Goal: Information Seeking & Learning: Understand process/instructions

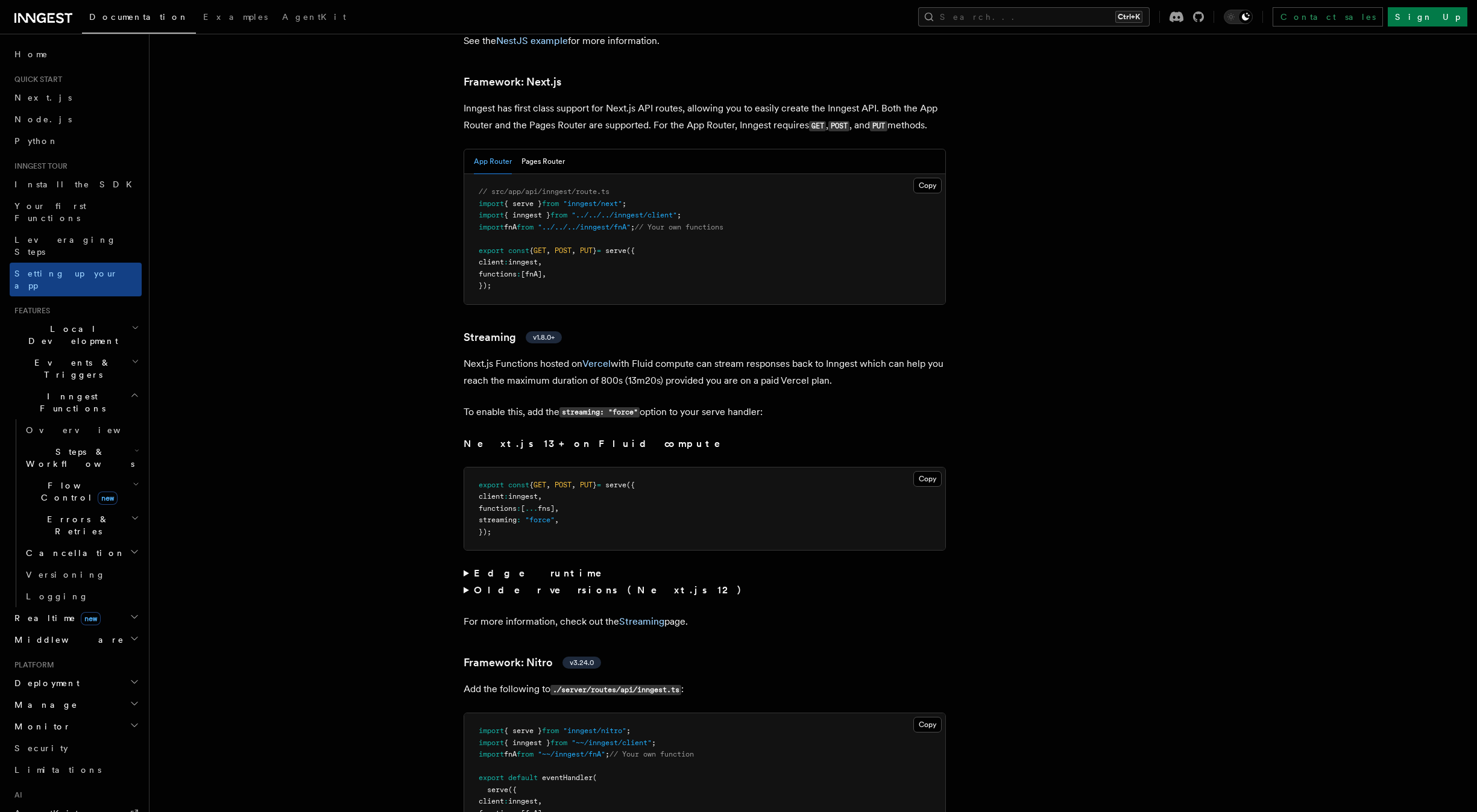
scroll to position [7394, 0]
click at [64, 20] on icon at bounding box center [43, 18] width 58 height 15
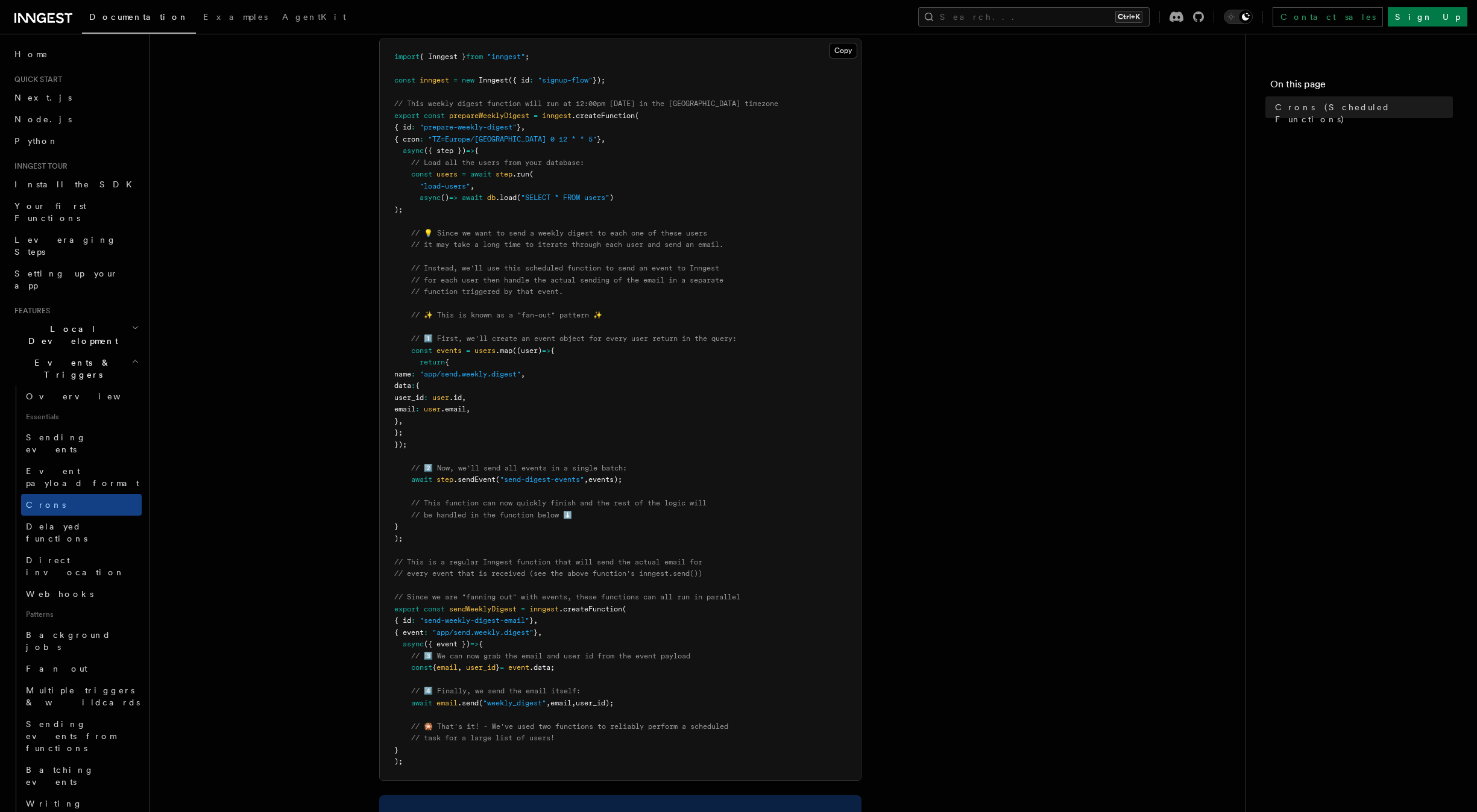
scroll to position [180, 0]
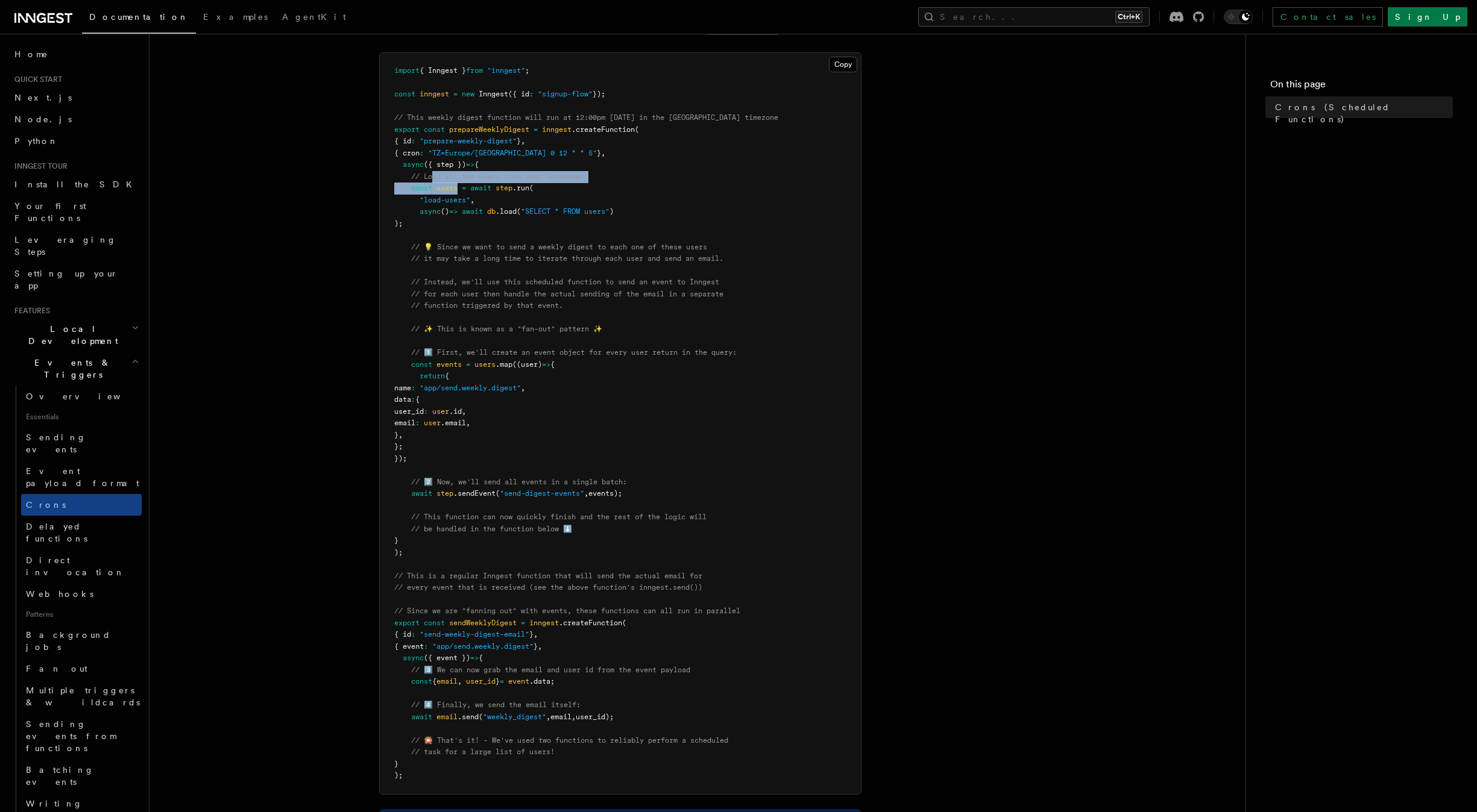
drag, startPoint x: 433, startPoint y: 174, endPoint x: 502, endPoint y: 224, distance: 85.2
click at [492, 217] on pre "import { Inngest } from "inngest" ; const inngest = new Inngest ({ id : "signup…" at bounding box center [620, 424] width 481 height 741
click at [600, 285] on span "// Instead, we'll use this scheduled function to send an event to Inngest" at bounding box center [565, 282] width 308 height 8
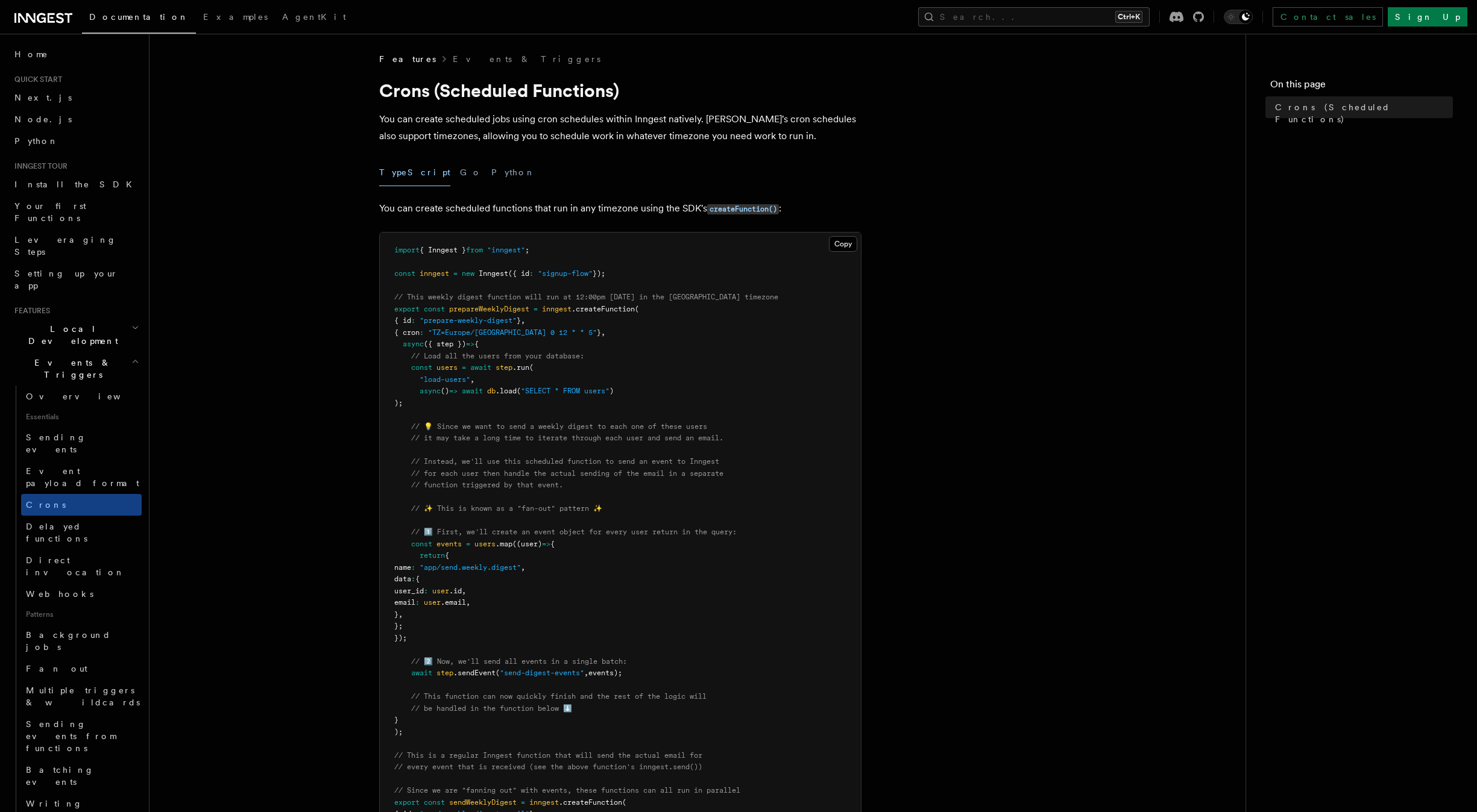
click at [892, 217] on article "Features Events & Triggers Crons (Scheduled Functions) You can create scheduled…" at bounding box center [697, 688] width 1058 height 1269
click at [663, 135] on p "You can create scheduled jobs using cron schedules within Inngest natively. [PE…" at bounding box center [620, 127] width 482 height 34
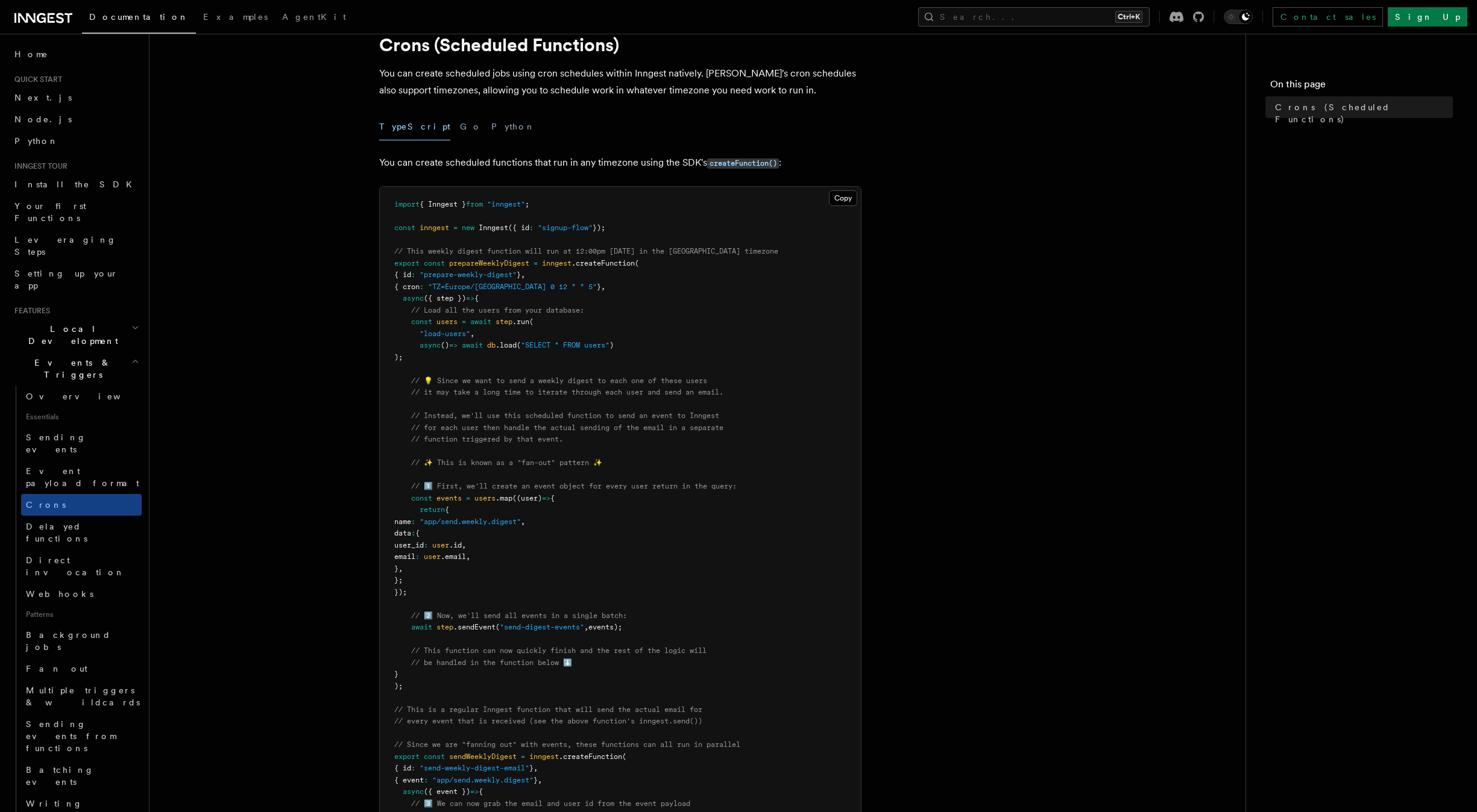
scroll to position [72, 0]
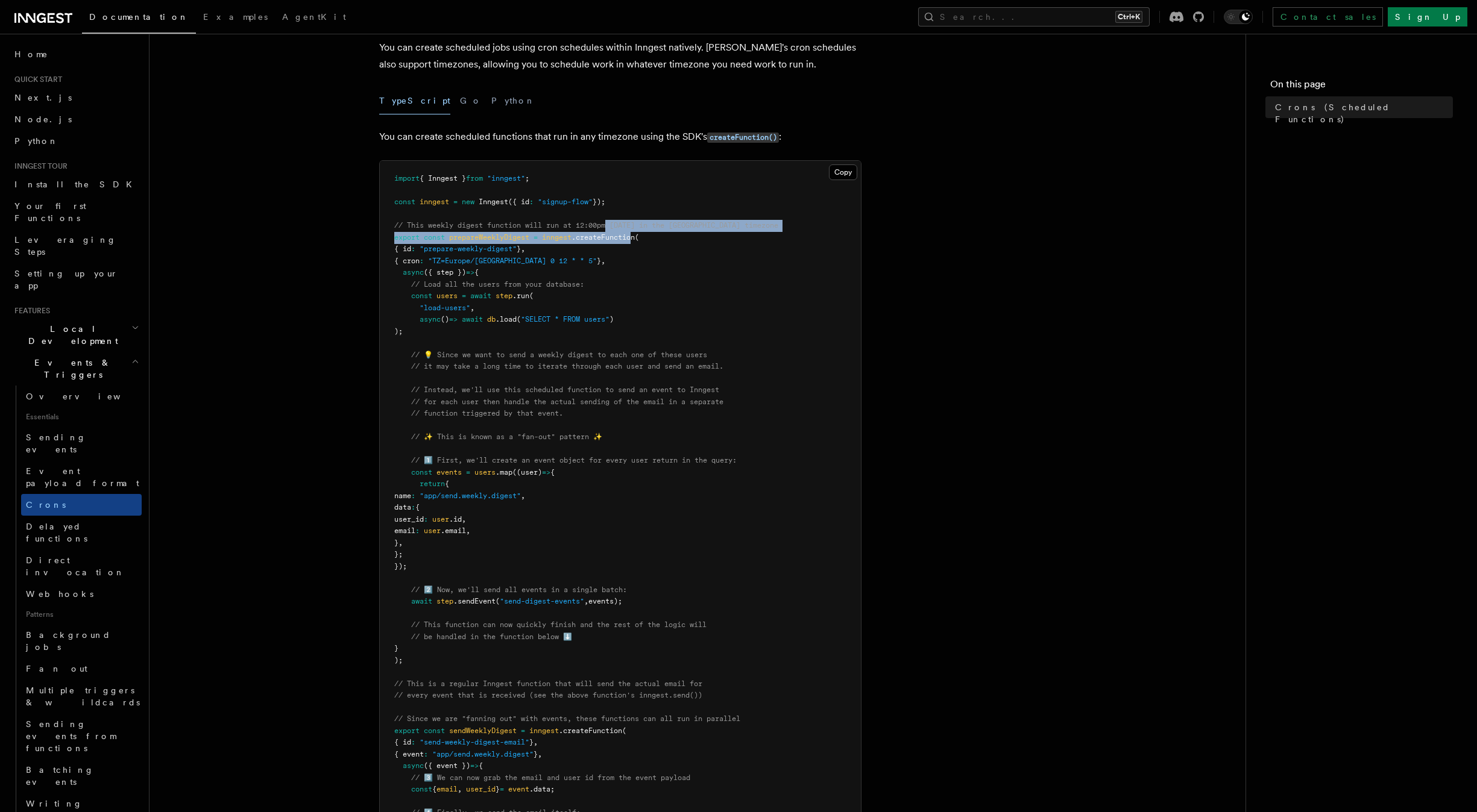
drag, startPoint x: 639, startPoint y: 232, endPoint x: 611, endPoint y: 225, distance: 28.9
click at [611, 225] on code "import { Inngest } from "inngest" ; const inngest = new Inngest ({ id : "signup…" at bounding box center [586, 531] width 384 height 713
click at [674, 244] on pre "import { Inngest } from "inngest" ; const inngest = new Inngest ({ id : "signup…" at bounding box center [620, 531] width 481 height 741
click at [696, 68] on p "You can create scheduled jobs using cron schedules within Inngest natively. [PE…" at bounding box center [620, 53] width 482 height 34
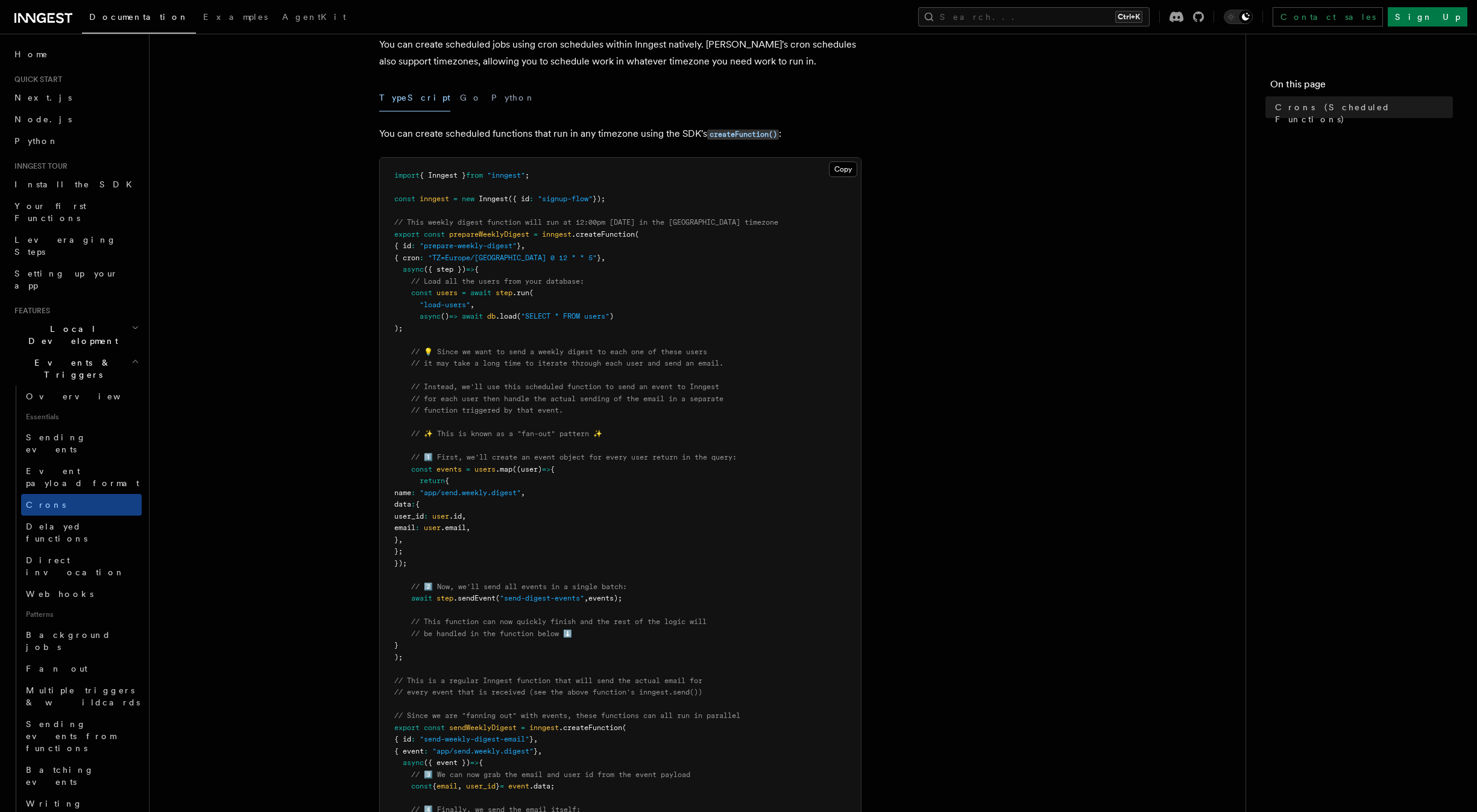
click at [483, 289] on span "await" at bounding box center [480, 293] width 21 height 8
click at [563, 372] on pre "import { Inngest } from "inngest" ; const inngest = new Inngest ({ id : "signup…" at bounding box center [620, 528] width 481 height 741
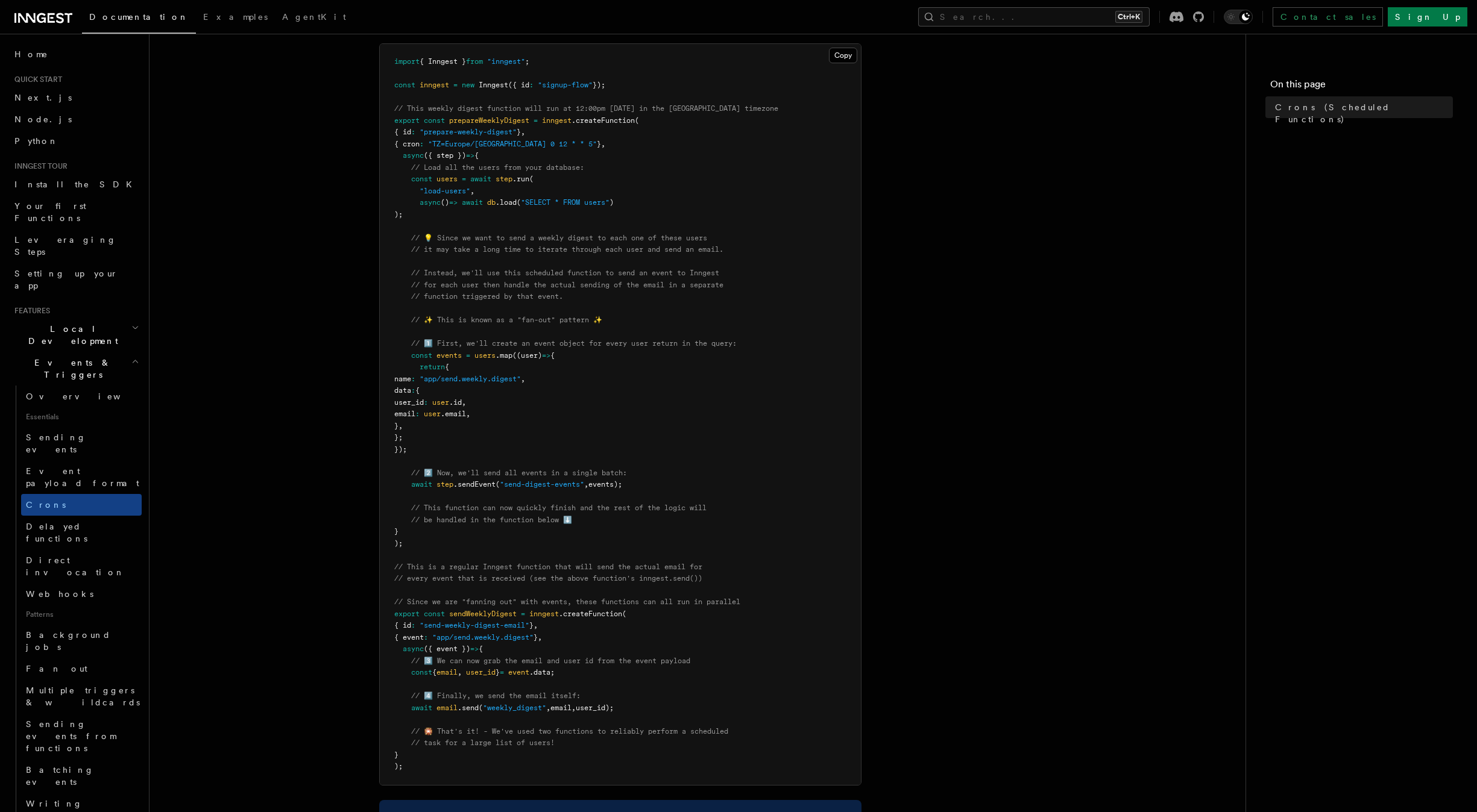
scroll to position [196, 0]
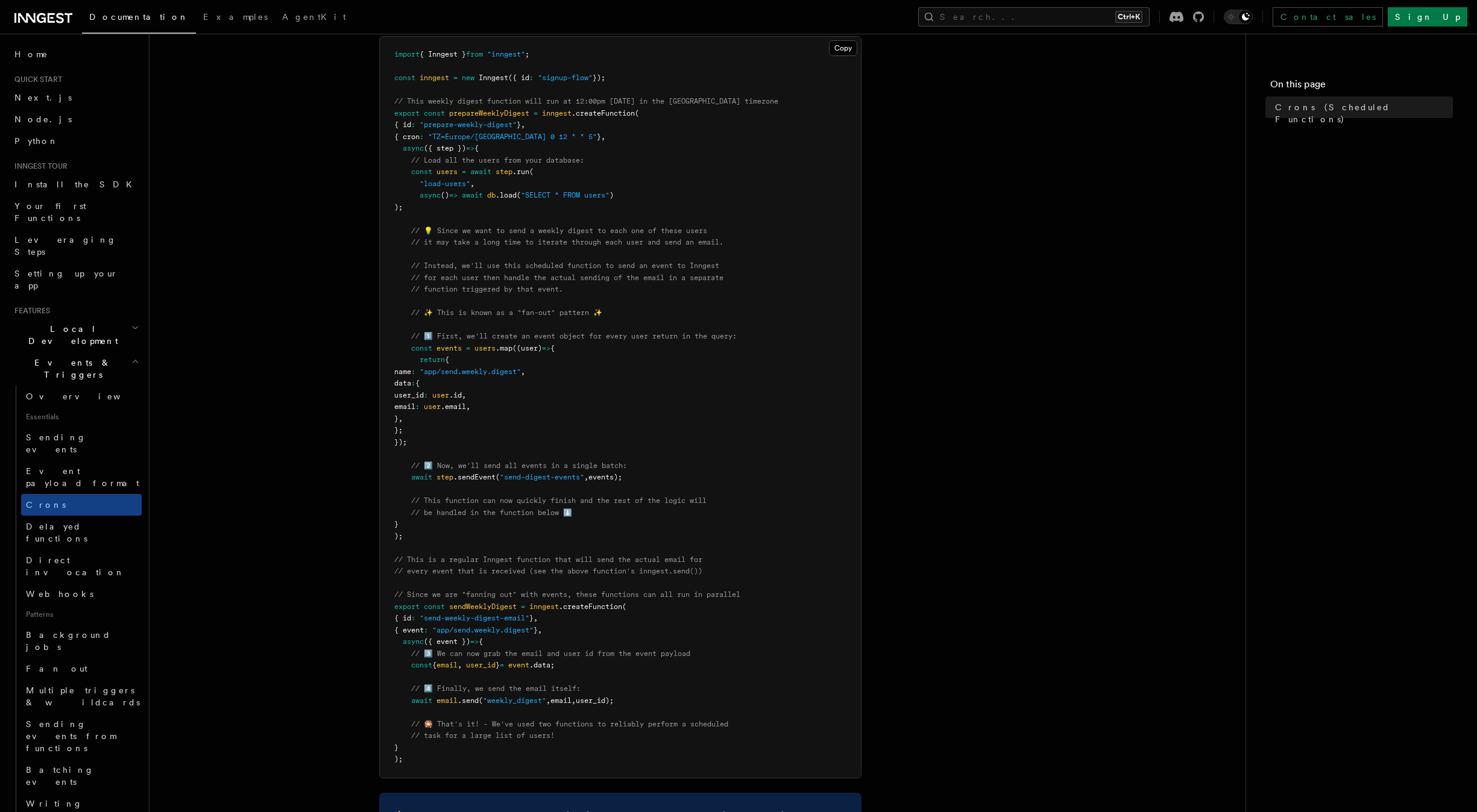
click at [613, 433] on pre "import { Inngest } from "inngest" ; const inngest = new Inngest ({ id : "signup…" at bounding box center [620, 407] width 481 height 741
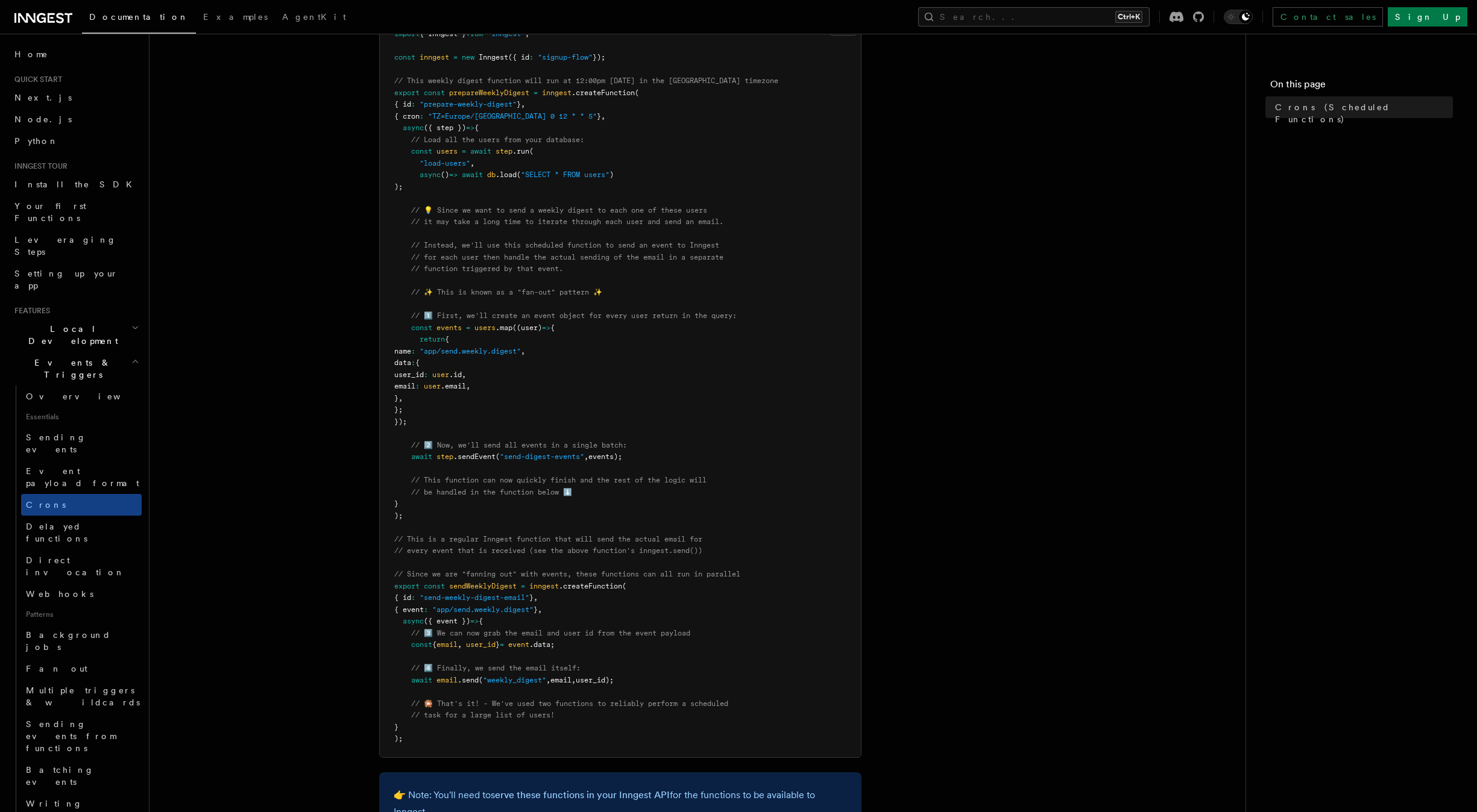
scroll to position [225, 0]
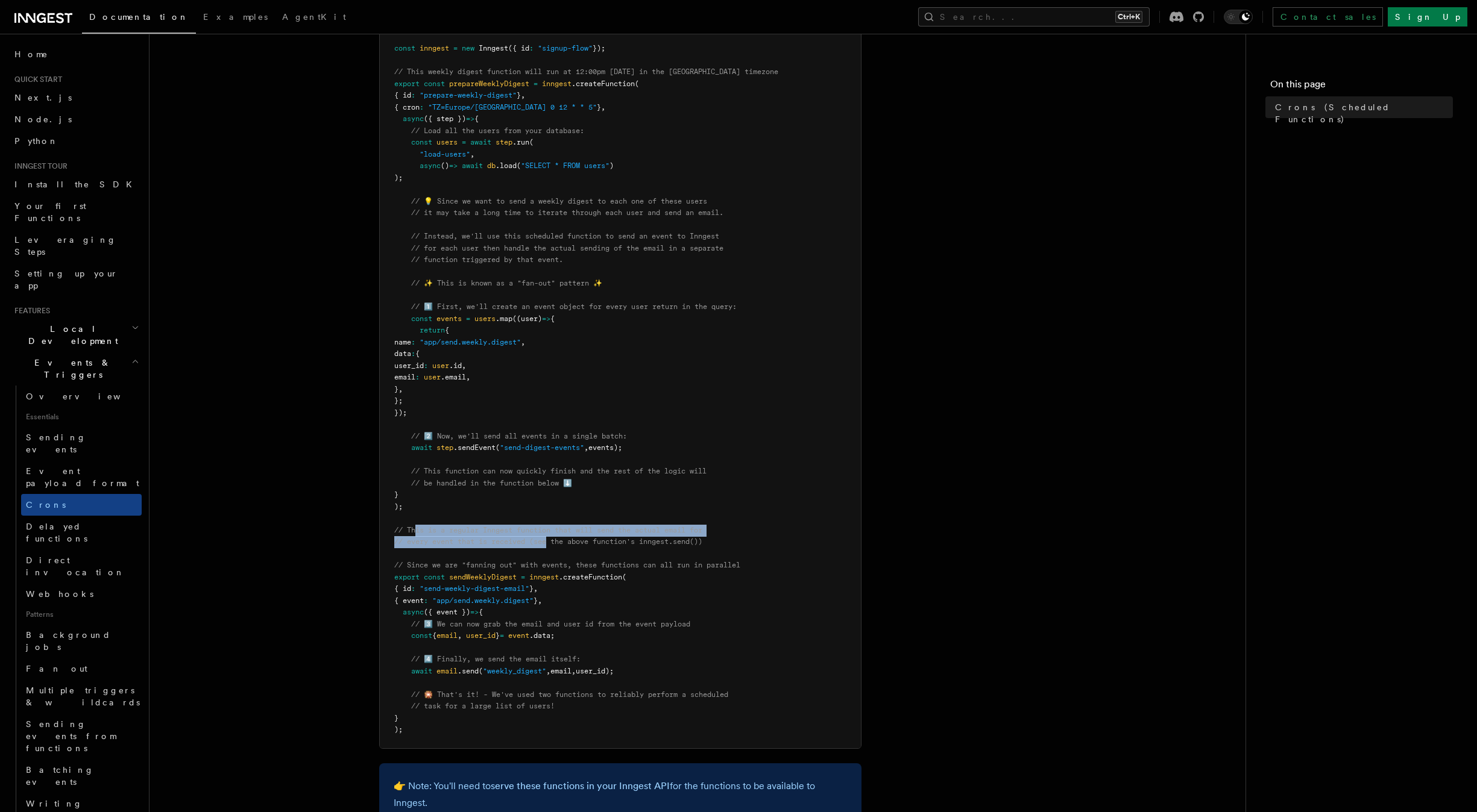
drag, startPoint x: 428, startPoint y: 533, endPoint x: 549, endPoint y: 548, distance: 121.9
click at [549, 548] on pre "import { Inngest } from "inngest" ; const inngest = new Inngest ({ id : "signup…" at bounding box center [620, 377] width 481 height 741
click at [698, 569] on span "// Since we are "fanning out" with events, these functions can all run in paral…" at bounding box center [567, 565] width 346 height 8
drag, startPoint x: 713, startPoint y: 547, endPoint x: 394, endPoint y: 527, distance: 319.6
click at [394, 527] on pre "import { Inngest } from "inngest" ; const inngest = new Inngest ({ id : "signup…" at bounding box center [620, 377] width 481 height 741
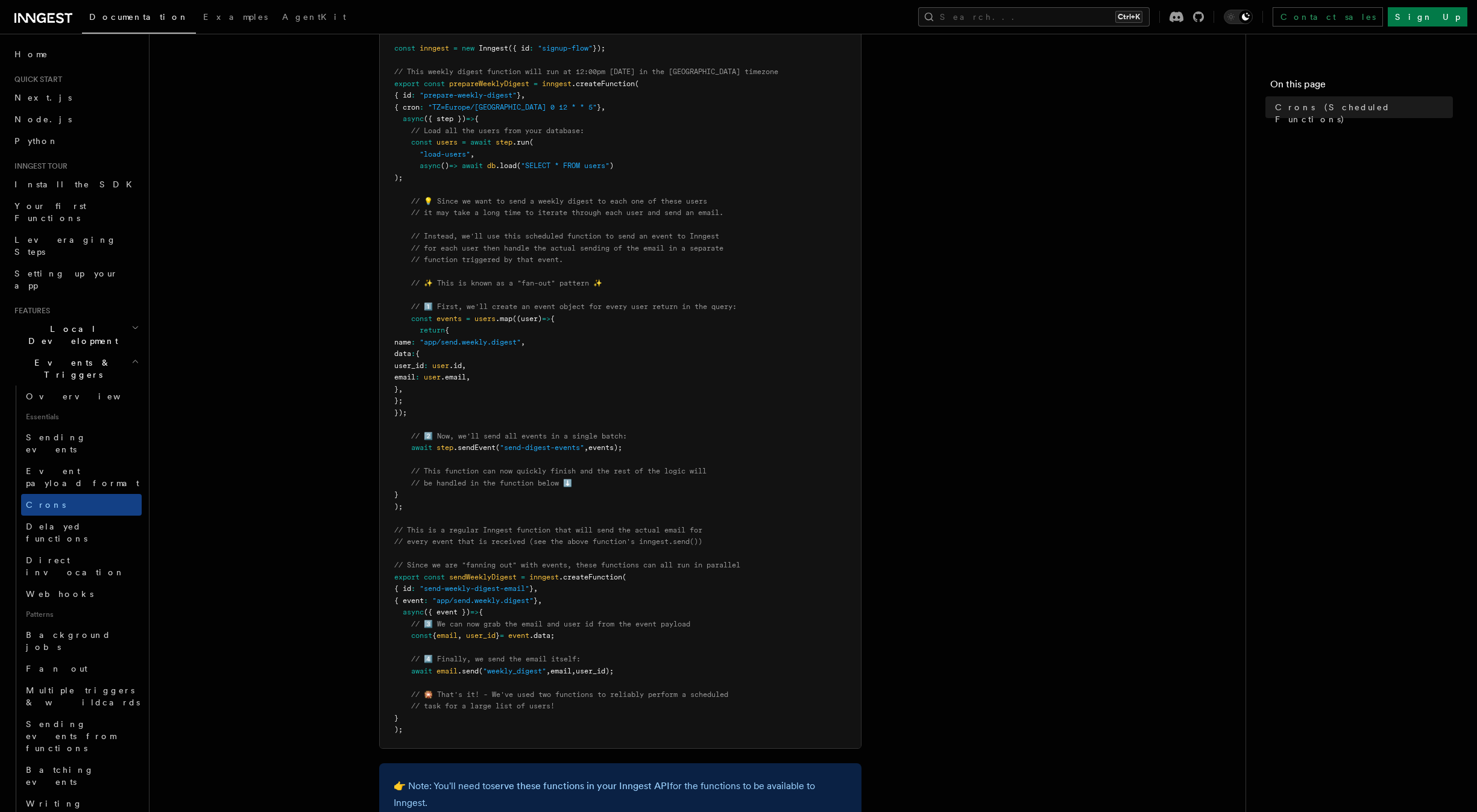
click at [460, 557] on pre "import { Inngest } from "inngest" ; const inngest = new Inngest ({ id : "signup…" at bounding box center [620, 377] width 481 height 741
drag, startPoint x: 395, startPoint y: 529, endPoint x: 740, endPoint y: 545, distance: 345.4
click at [740, 545] on pre "import { Inngest } from "inngest" ; const inngest = new Inngest ({ id : "signup…" at bounding box center [620, 377] width 481 height 741
click at [725, 566] on span "// Since we are "fanning out" with events, these functions can all run in paral…" at bounding box center [567, 565] width 346 height 8
click at [537, 429] on pre "import { Inngest } from "inngest" ; const inngest = new Inngest ({ id : "signup…" at bounding box center [620, 377] width 481 height 741
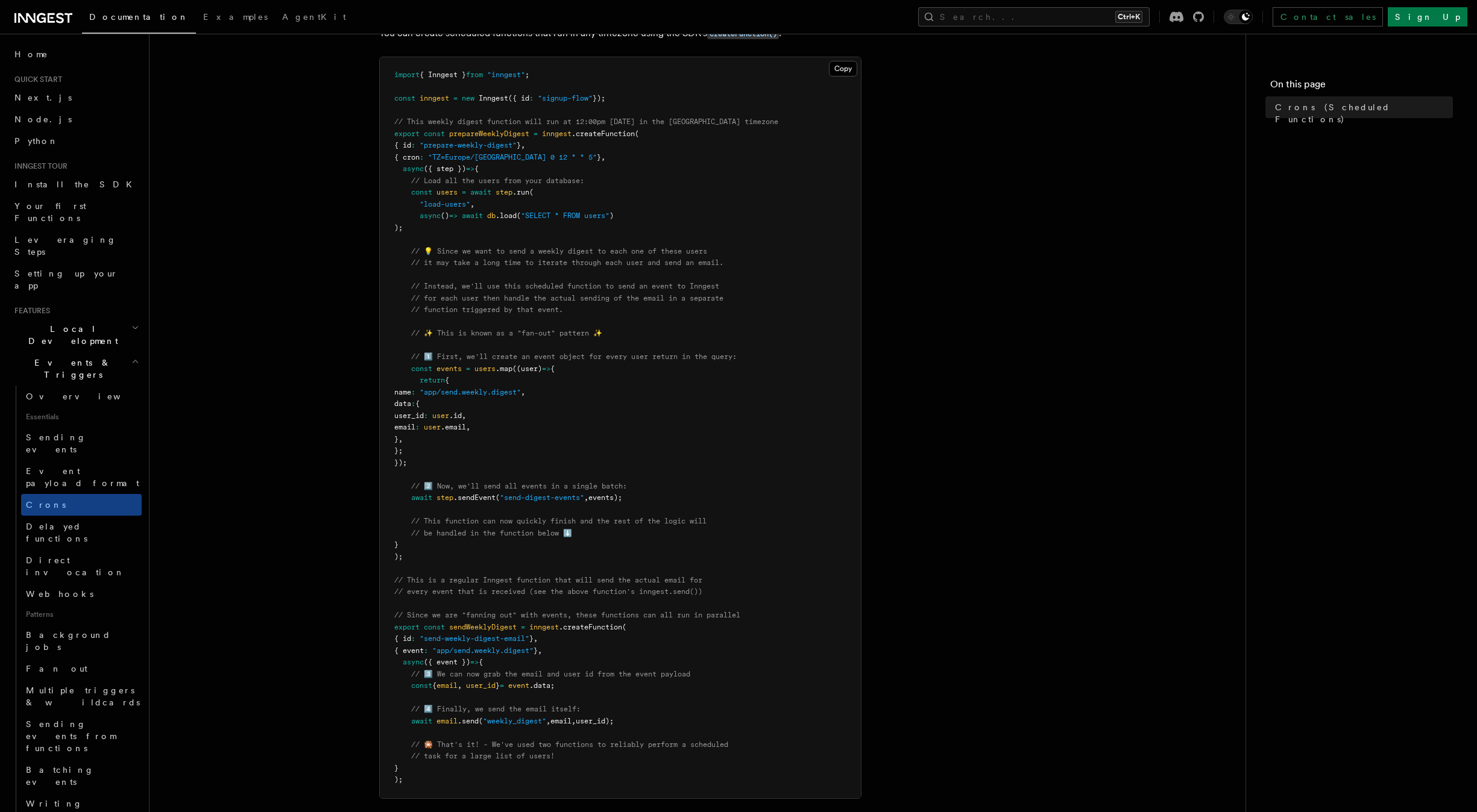
scroll to position [177, 0]
click at [937, 343] on article "Features Events & Triggers Crons (Scheduled Functions) You can create scheduled…" at bounding box center [697, 511] width 1058 height 1269
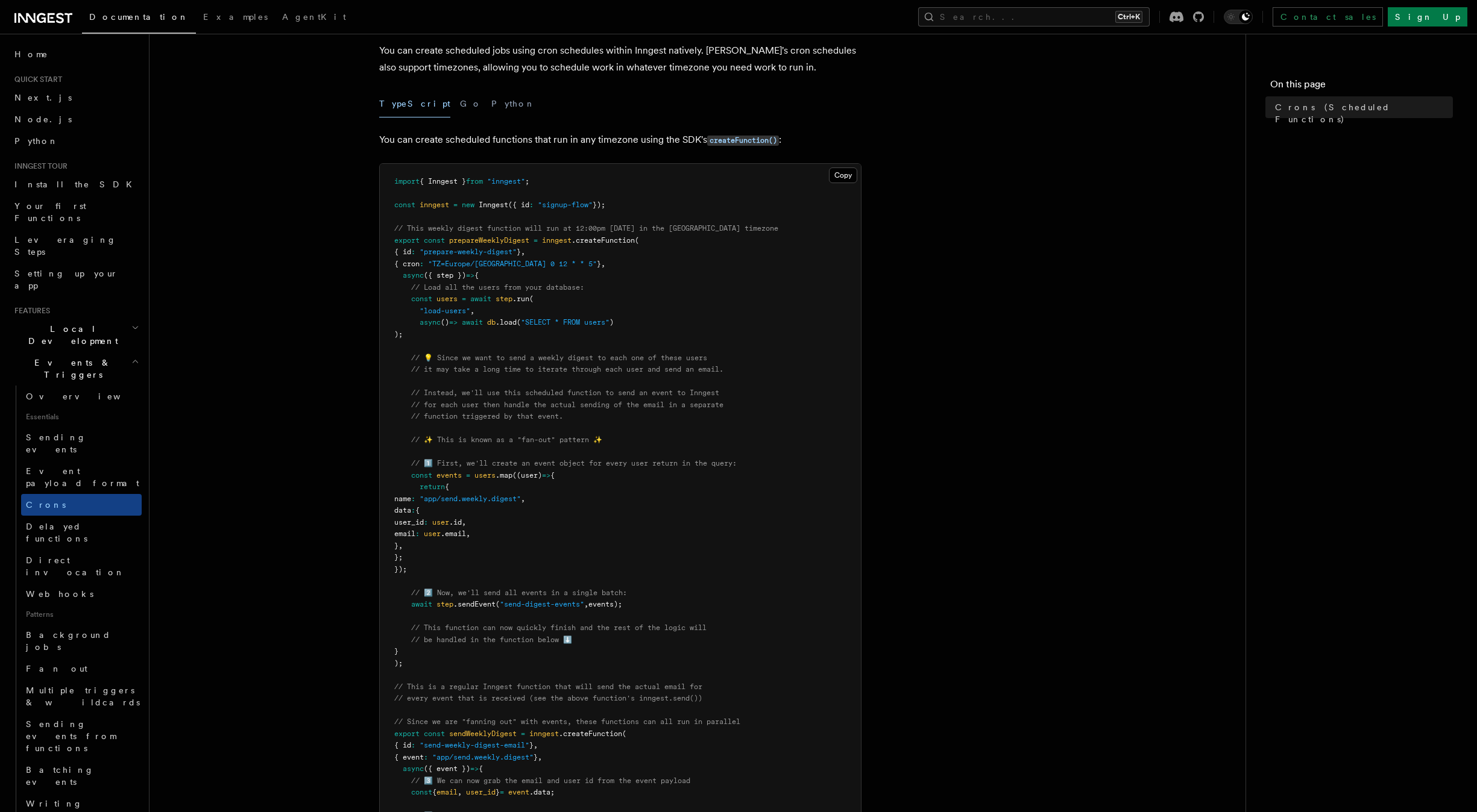
scroll to position [24, 0]
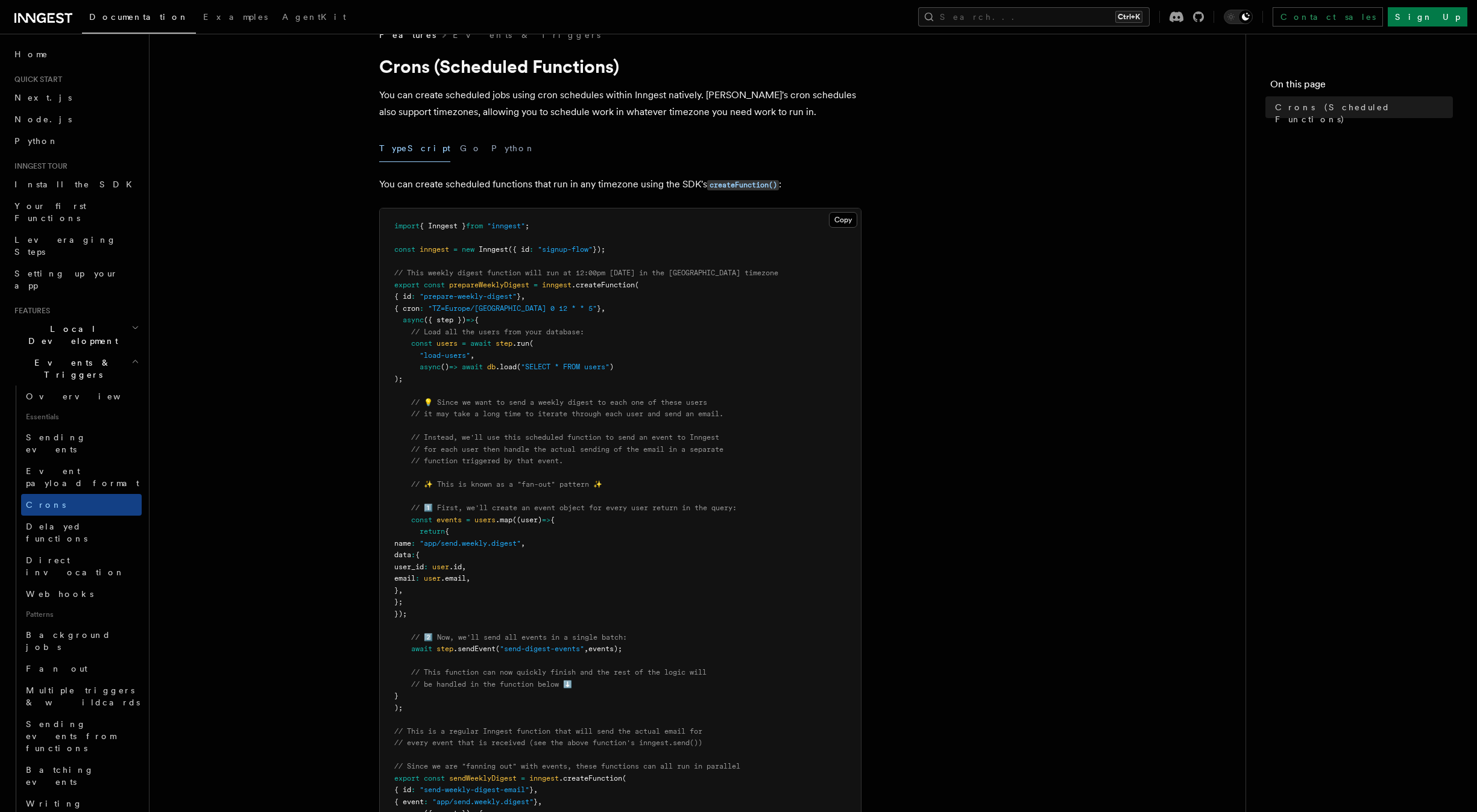
click at [539, 149] on div "TypeScript Go Python" at bounding box center [620, 148] width 482 height 27
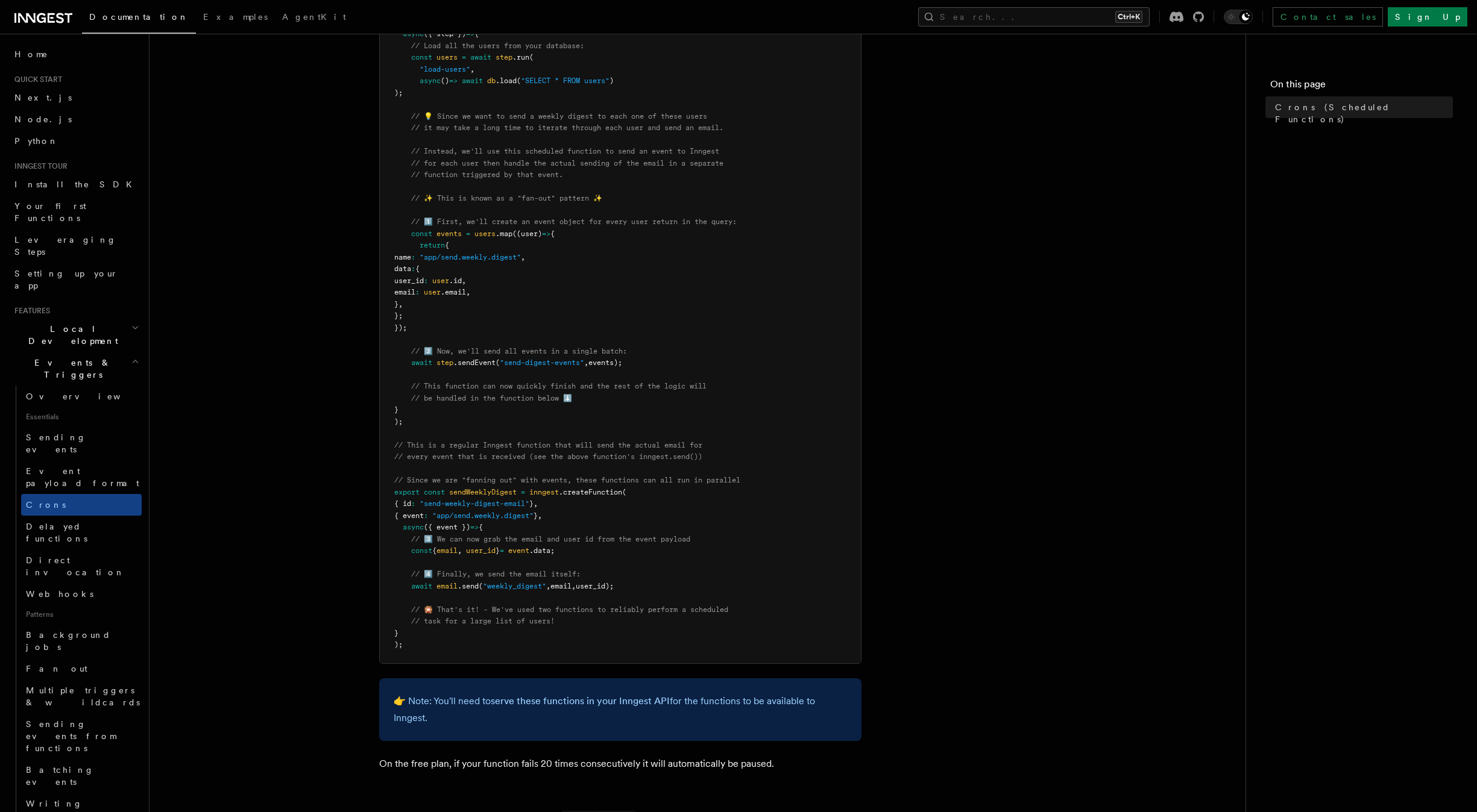
scroll to position [308, 0]
click at [62, 433] on span "Sending events" at bounding box center [56, 443] width 60 height 22
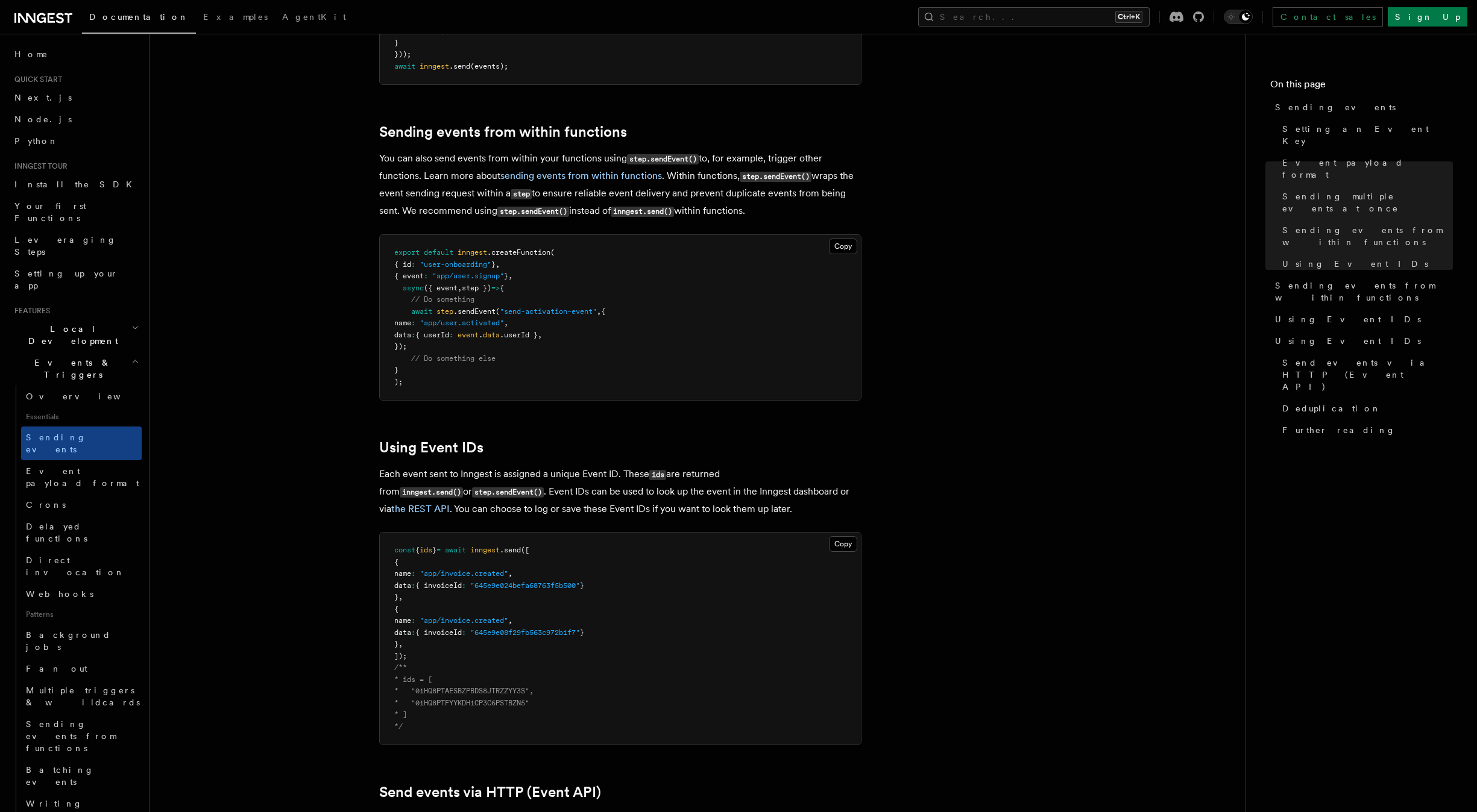
scroll to position [1784, 0]
click at [83, 494] on link "Crons" at bounding box center [81, 505] width 120 height 22
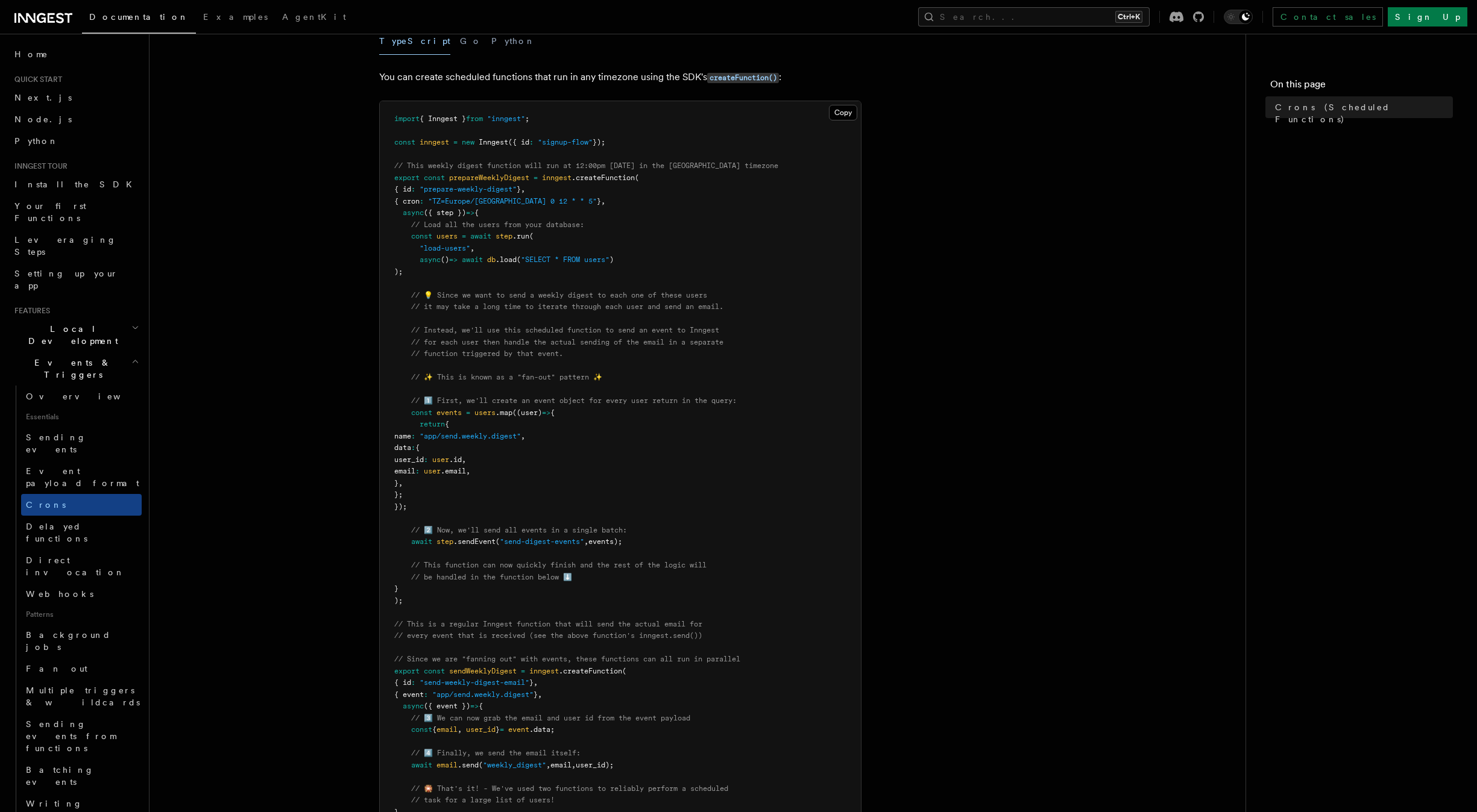
scroll to position [193, 0]
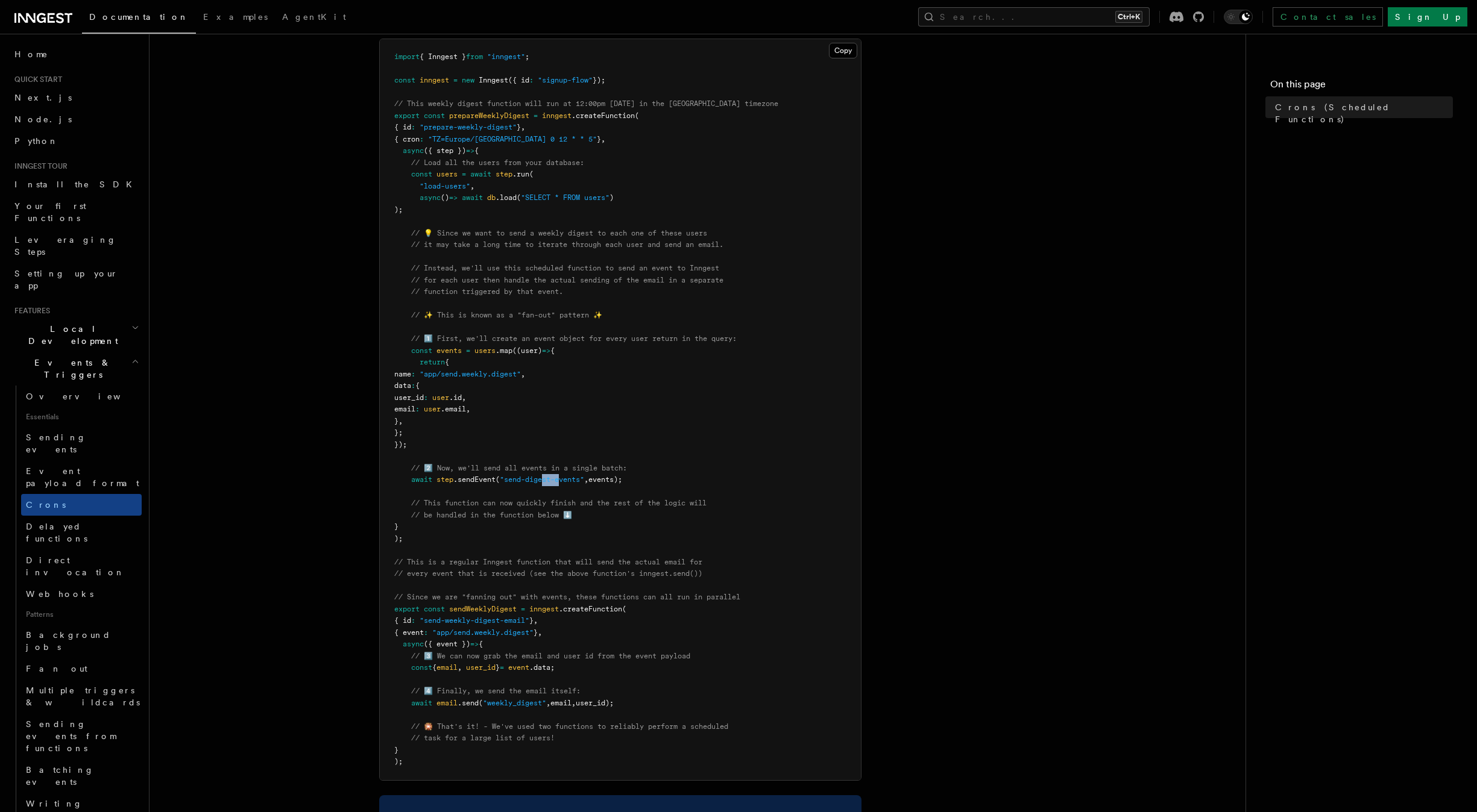
drag, startPoint x: 567, startPoint y: 488, endPoint x: 591, endPoint y: 489, distance: 24.0
click at [576, 488] on pre "import { Inngest } from "inngest" ; const inngest = new Inngest ({ id : "signup…" at bounding box center [620, 410] width 481 height 741
click at [573, 526] on pre "import { Inngest } from "inngest" ; const inngest = new Inngest ({ id : "signup…" at bounding box center [620, 410] width 481 height 741
click at [607, 479] on span "events);" at bounding box center [605, 479] width 34 height 8
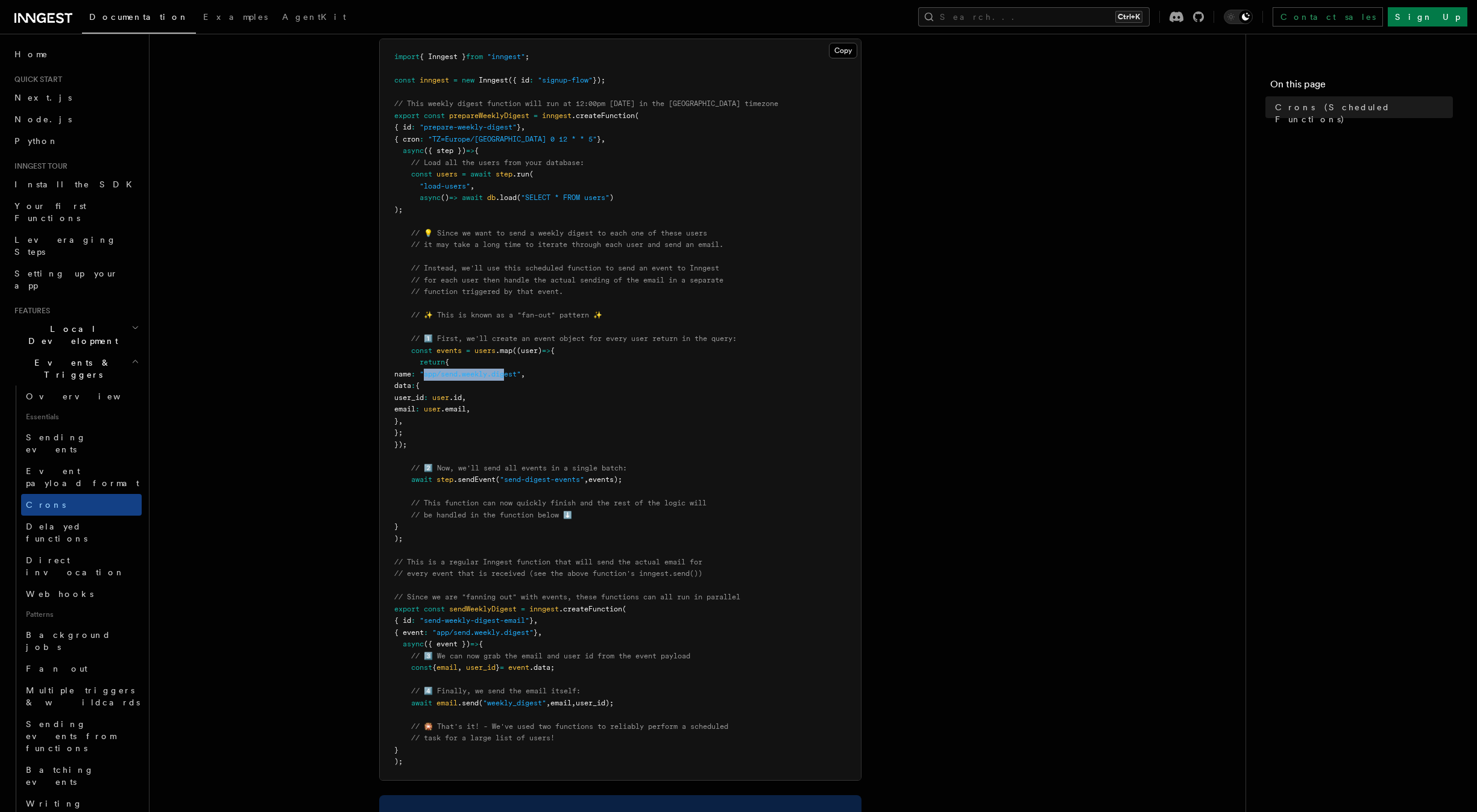
drag, startPoint x: 461, startPoint y: 371, endPoint x: 544, endPoint y: 374, distance: 83.1
click at [521, 374] on span ""app/send.weekly.digest"" at bounding box center [470, 374] width 101 height 8
click at [598, 412] on pre "import { Inngest } from "inngest" ; const inngest = new Inngest ({ id : "signup…" at bounding box center [620, 410] width 481 height 741
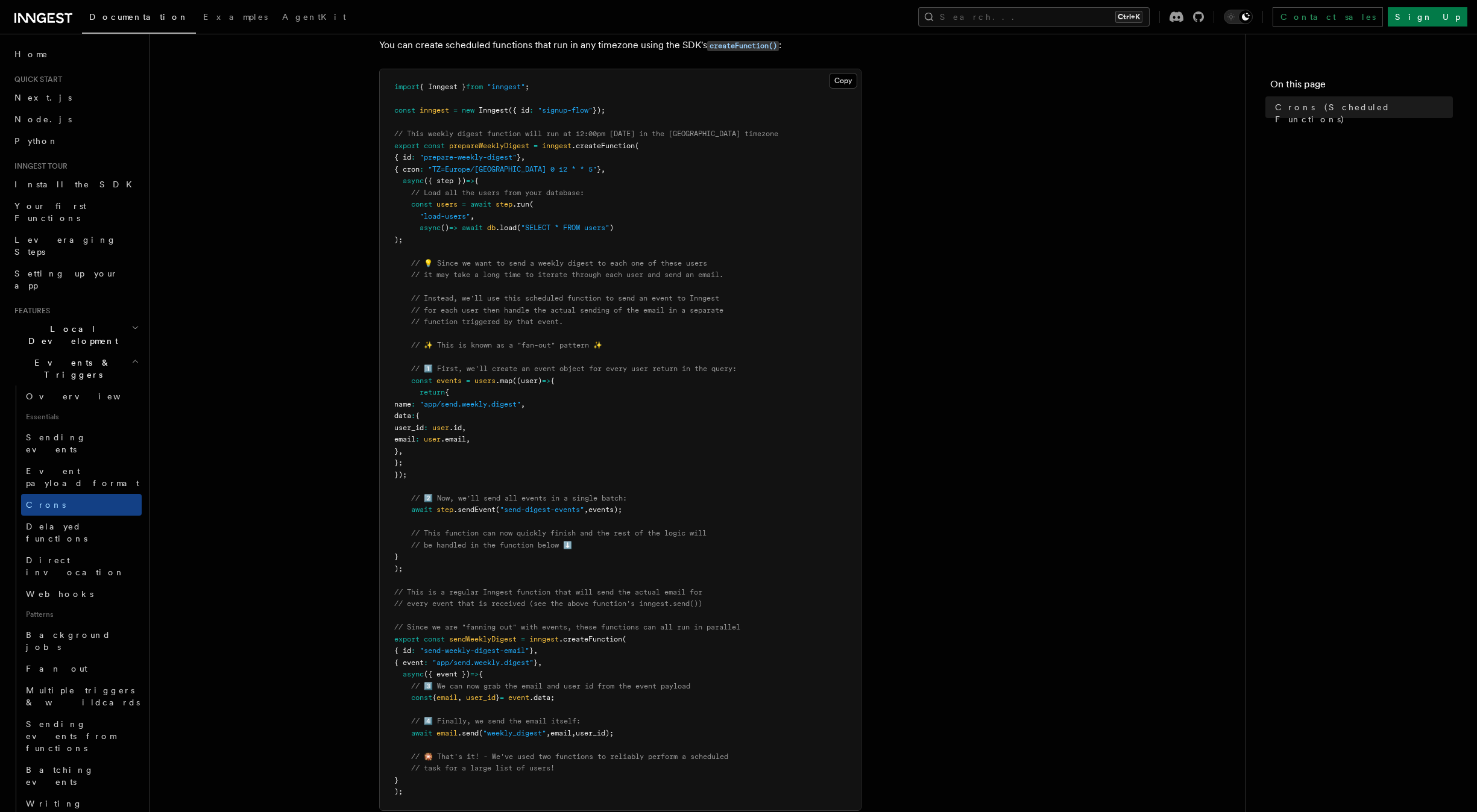
scroll to position [115, 0]
